Goal: Check status: Check status

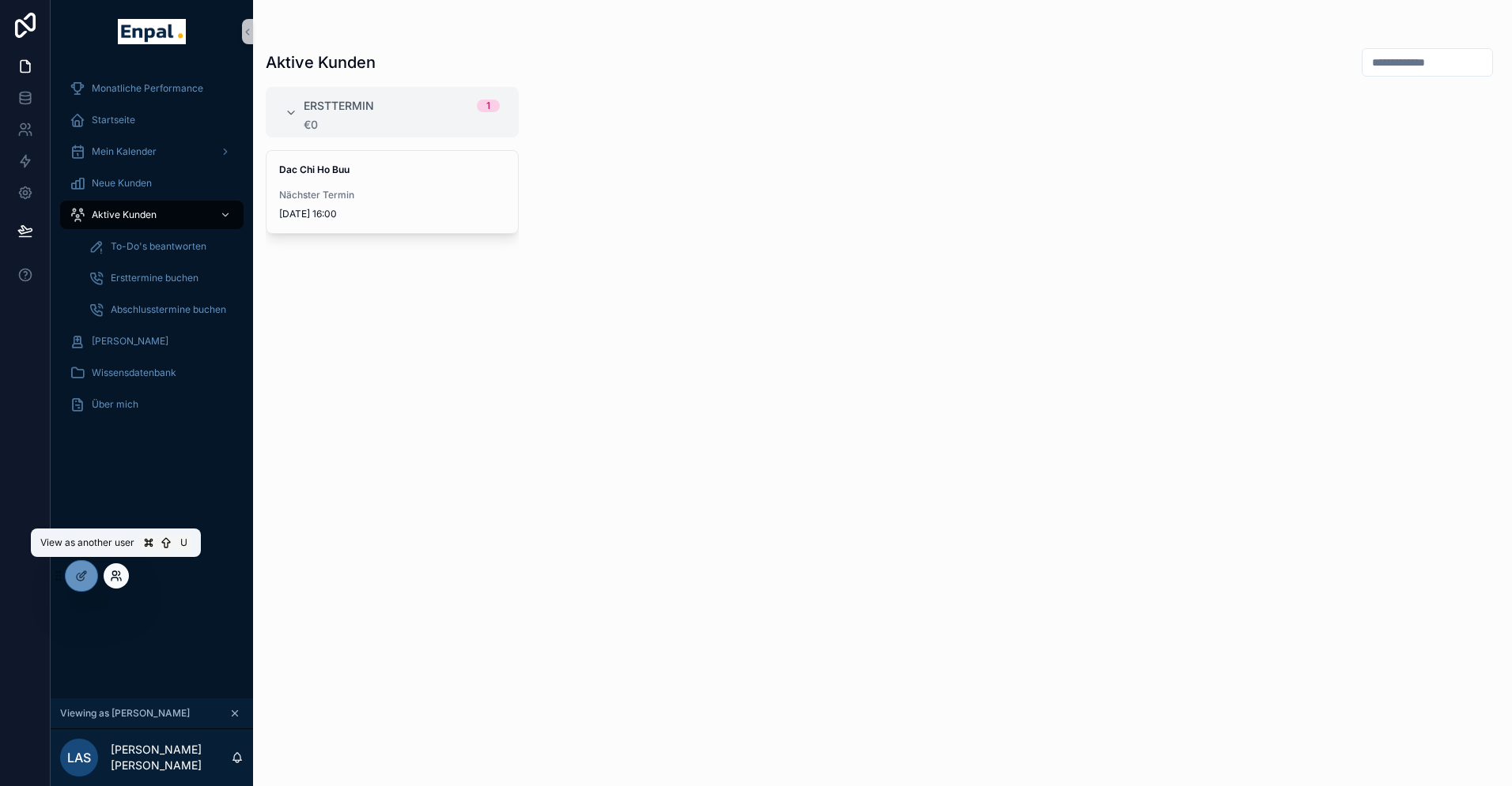
click at [114, 577] on icon at bounding box center [116, 576] width 13 height 13
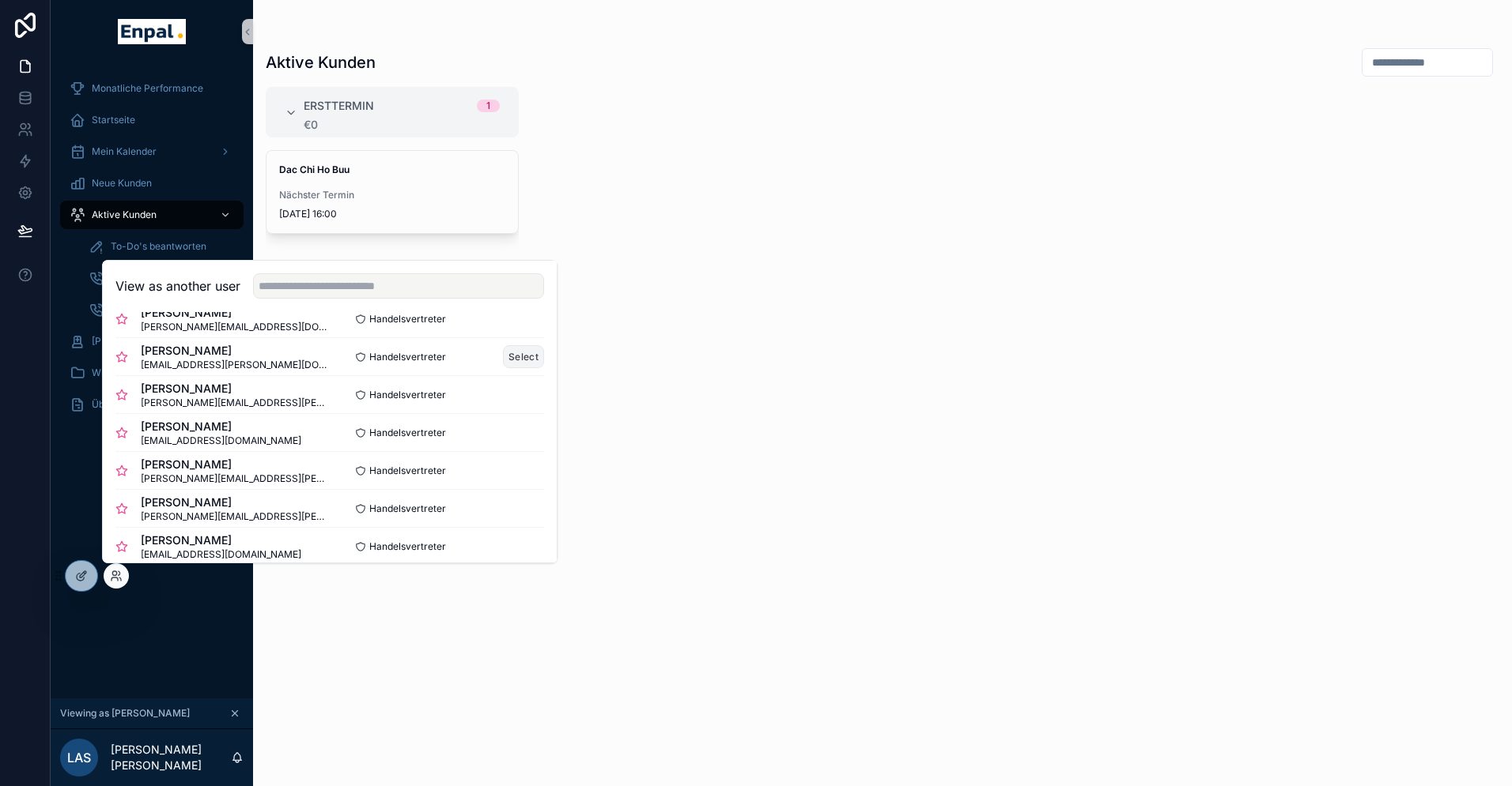
scroll to position [153, 0]
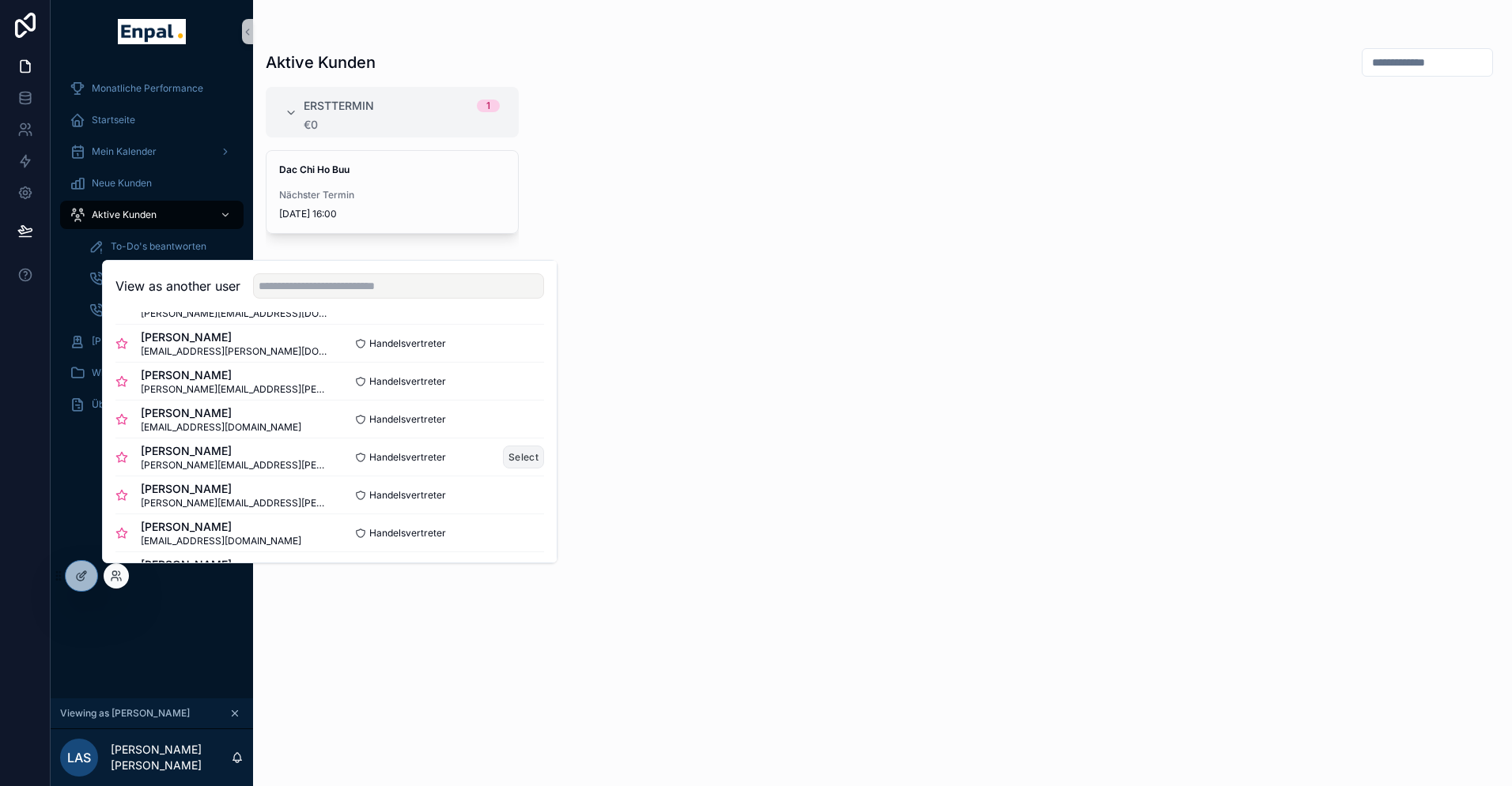
click at [522, 458] on button "Select" at bounding box center [523, 457] width 41 height 23
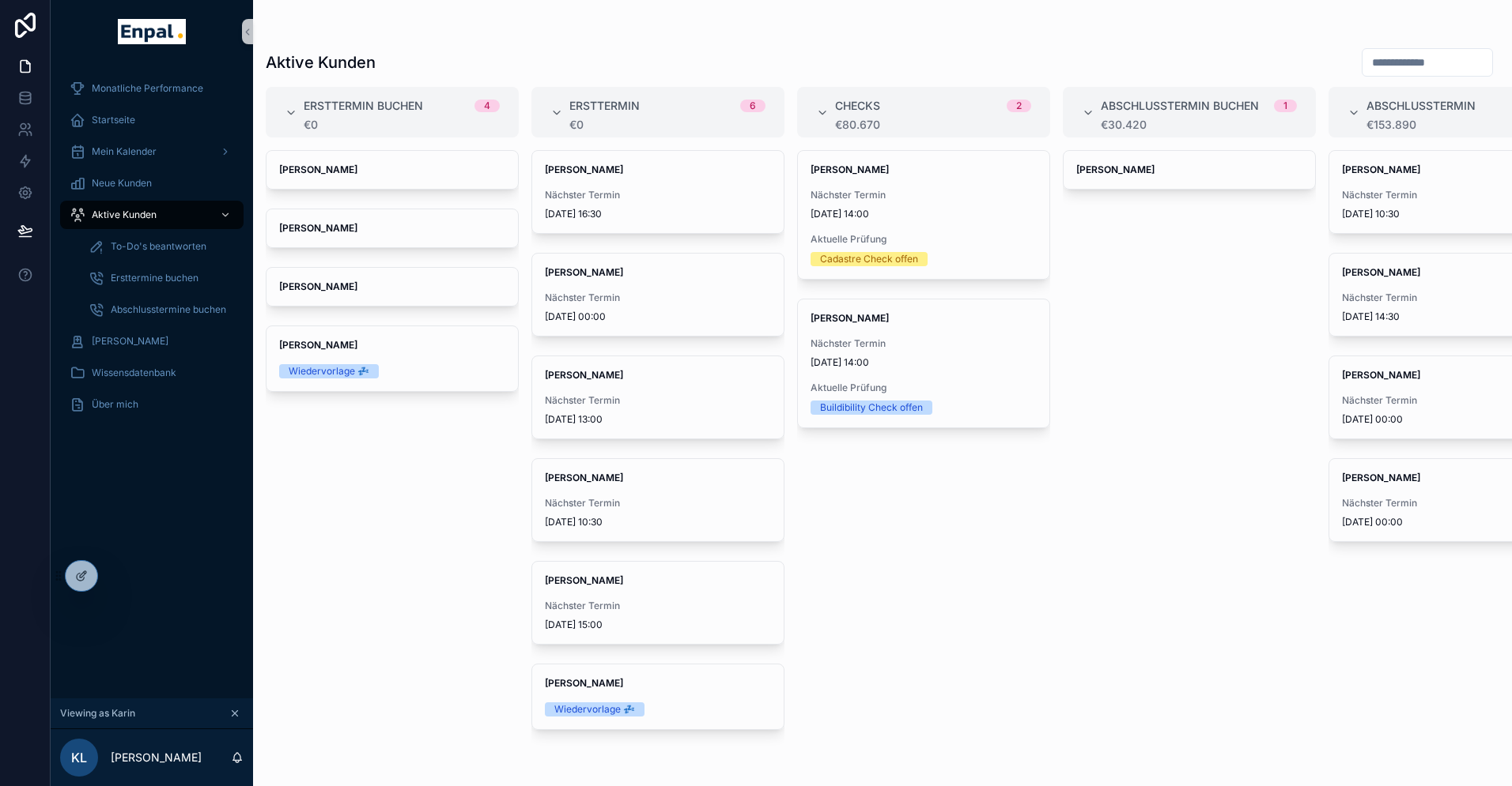
scroll to position [19, 0]
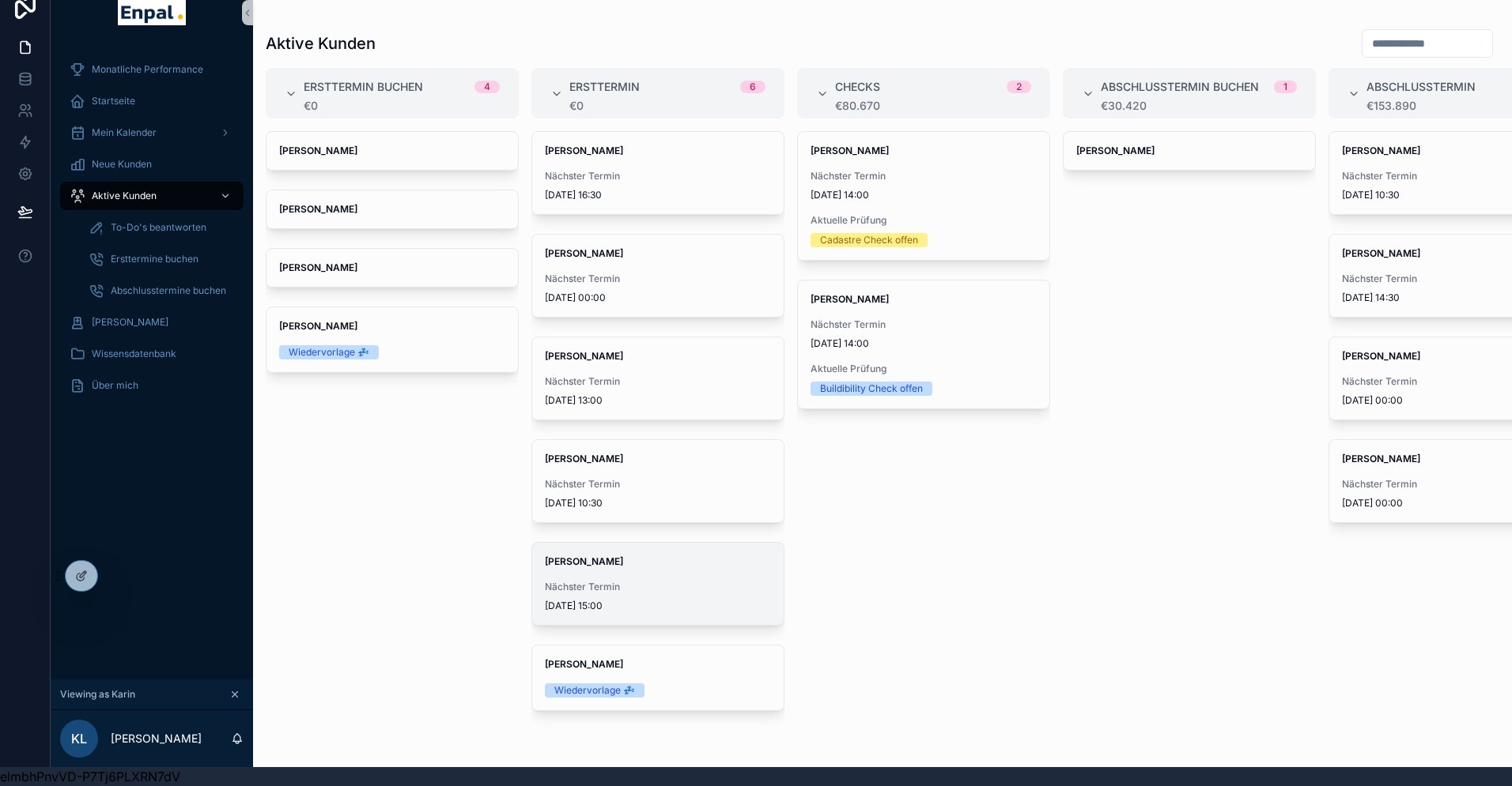
click at [569, 572] on div "Henning Doderer Nächster Termin 1.10.2025 15:00" at bounding box center [658, 584] width 251 height 82
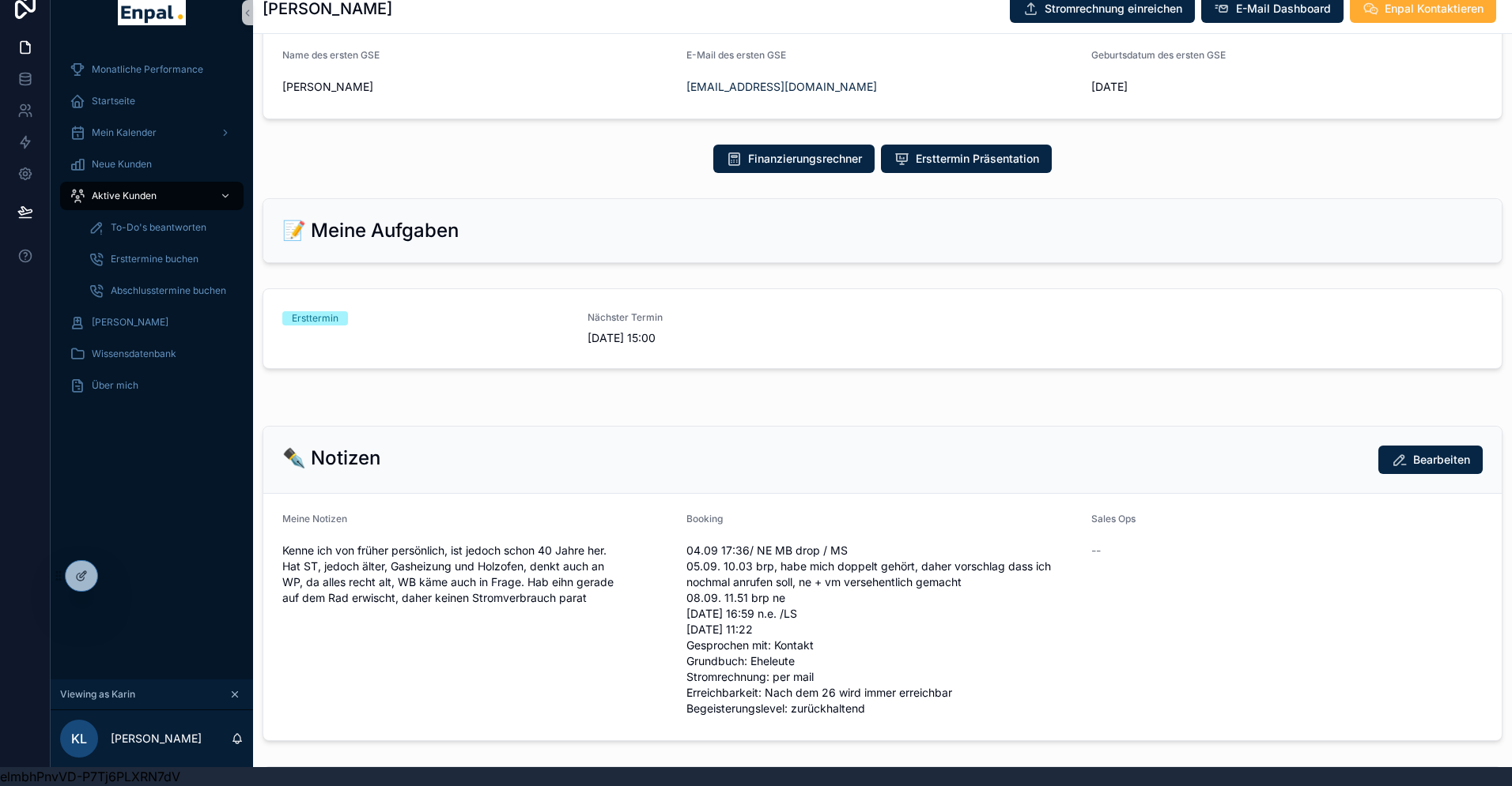
scroll to position [598, 0]
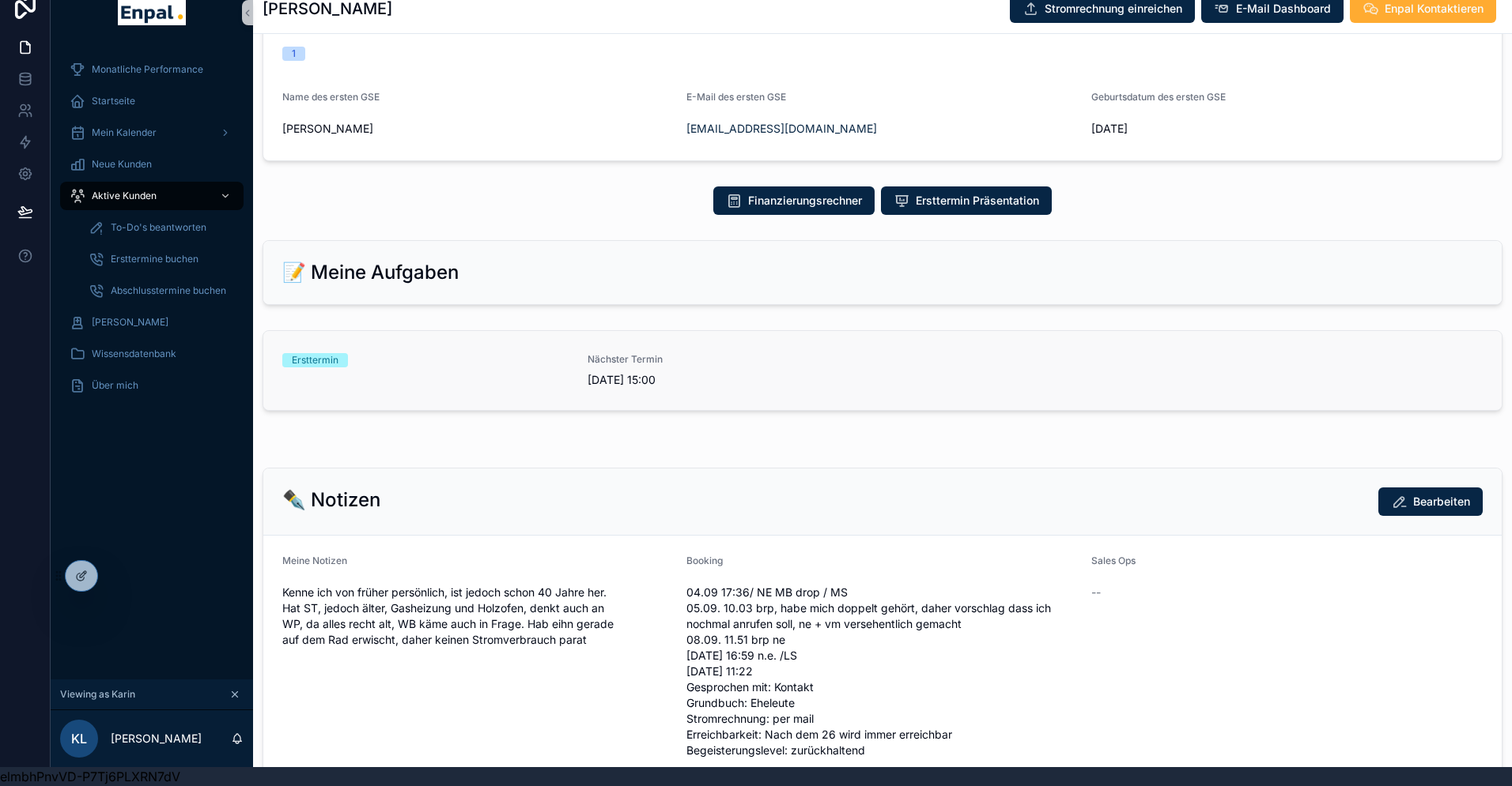
click at [702, 368] on div "Nächster Termin 1.10.2025 15:00" at bounding box center [731, 370] width 286 height 35
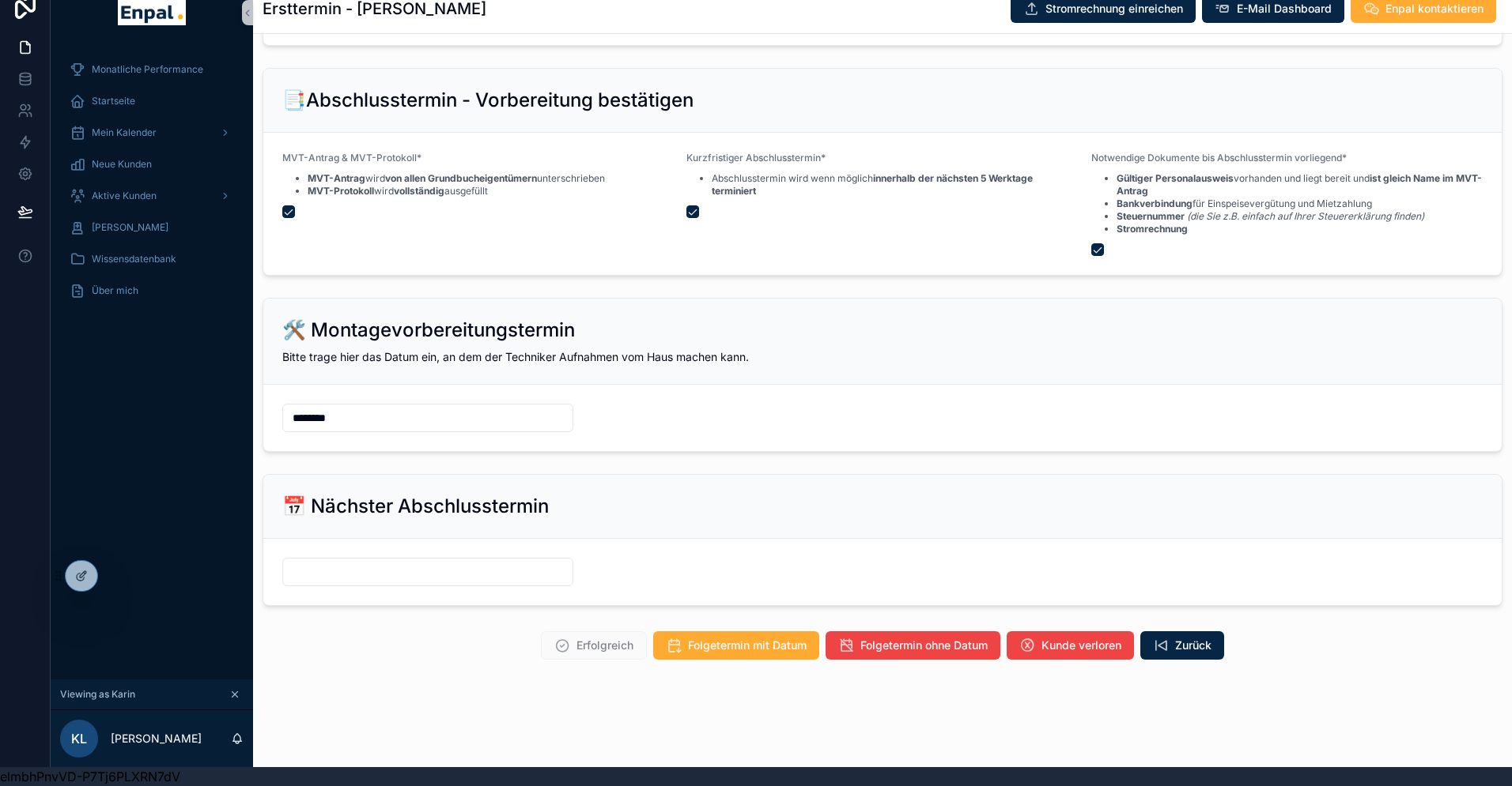
scroll to position [1770, 0]
